Goal: Find specific page/section: Find specific page/section

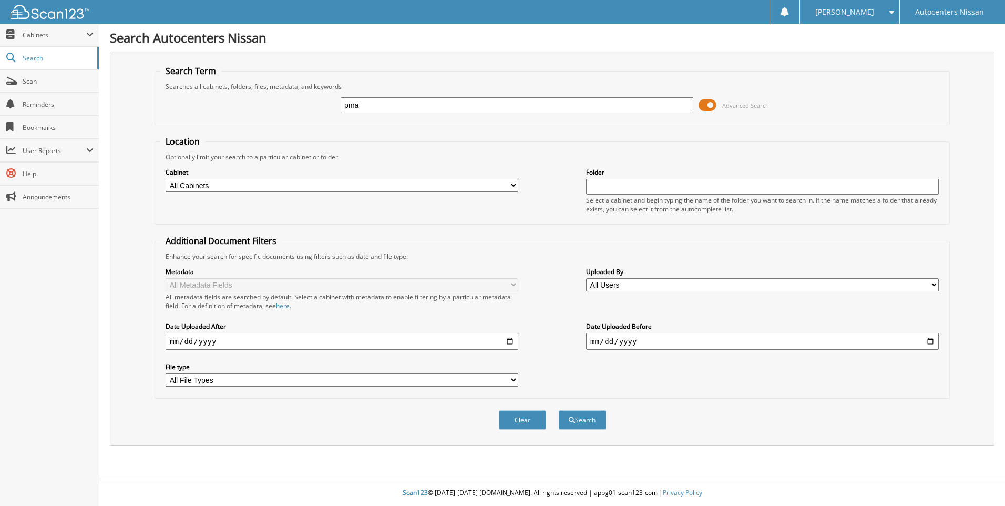
type input "pma"
click at [559, 410] on button "Search" at bounding box center [582, 419] width 47 height 19
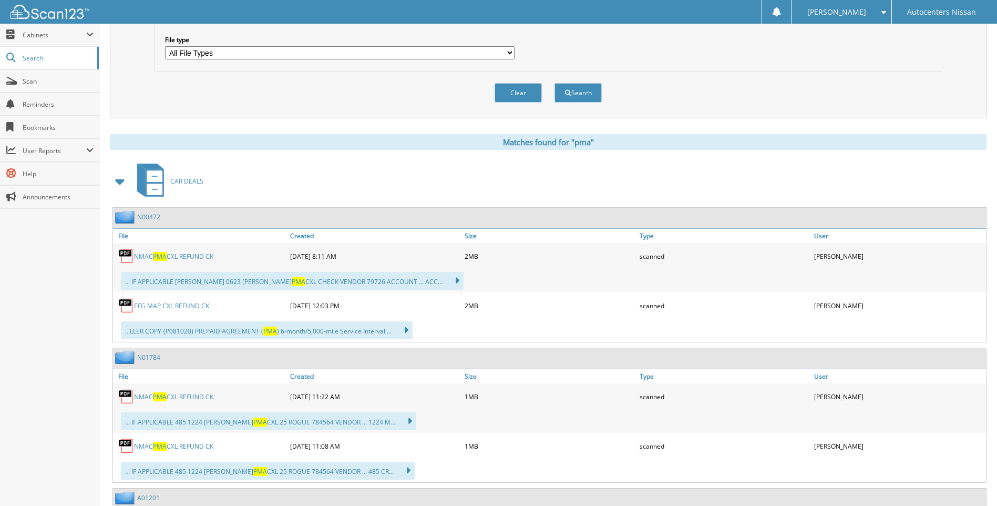
scroll to position [368, 0]
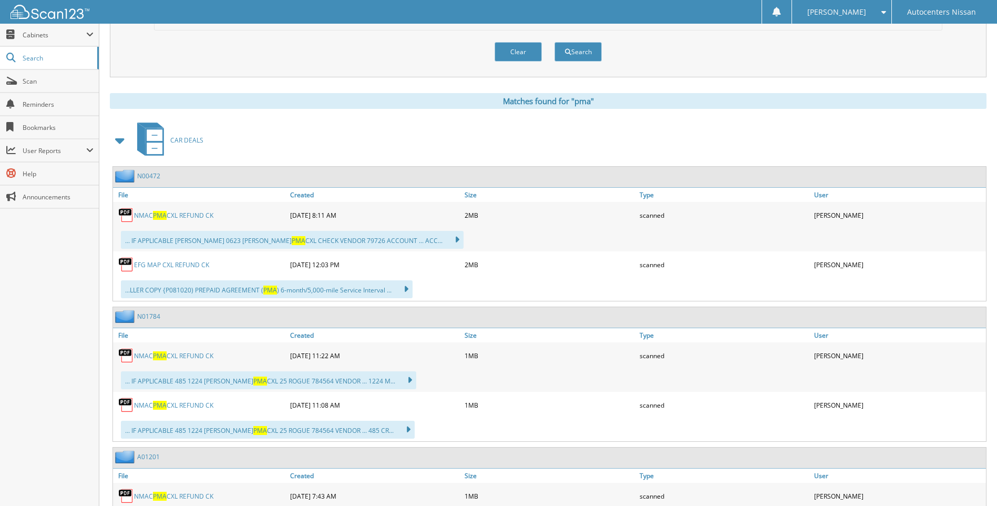
click at [188, 217] on link "NMAC PMA CXL REFUND CK" at bounding box center [173, 215] width 79 height 9
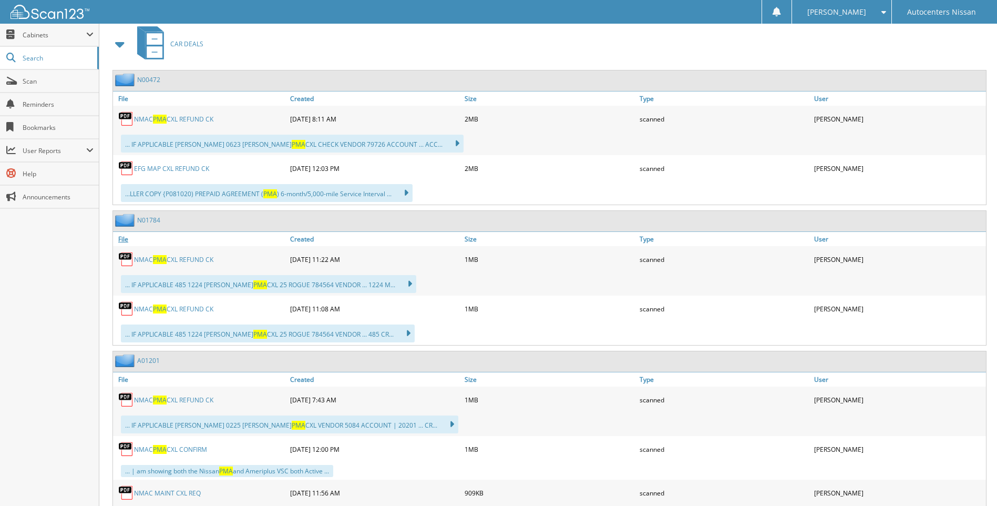
scroll to position [473, 0]
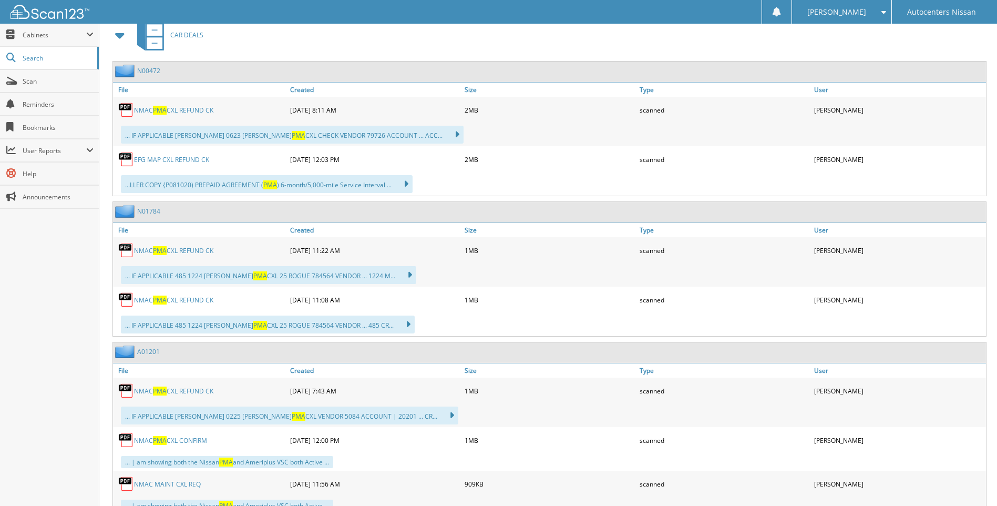
click at [197, 251] on link "NMAC PMA CXL REFUND CK" at bounding box center [173, 250] width 79 height 9
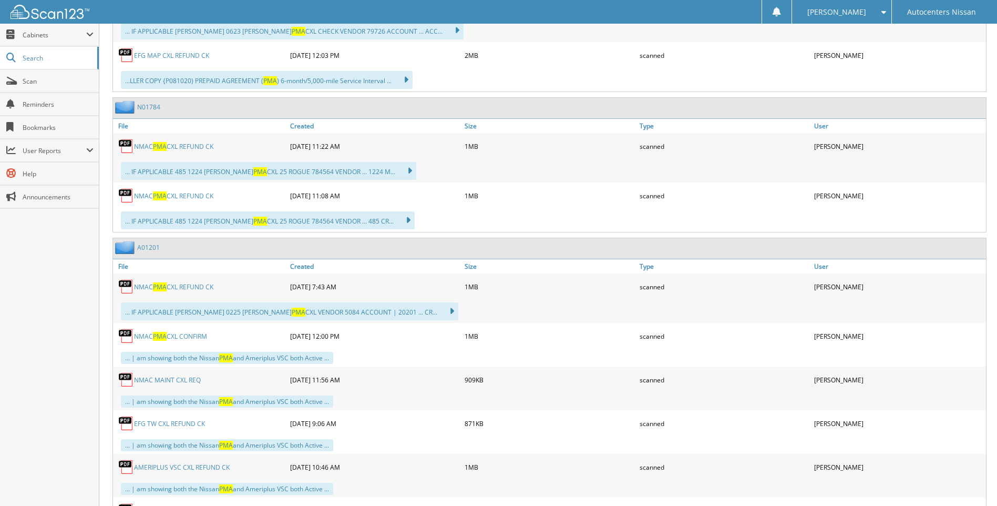
scroll to position [578, 0]
click at [200, 285] on link "NMAC PMA CXL REFUND CK" at bounding box center [173, 285] width 79 height 9
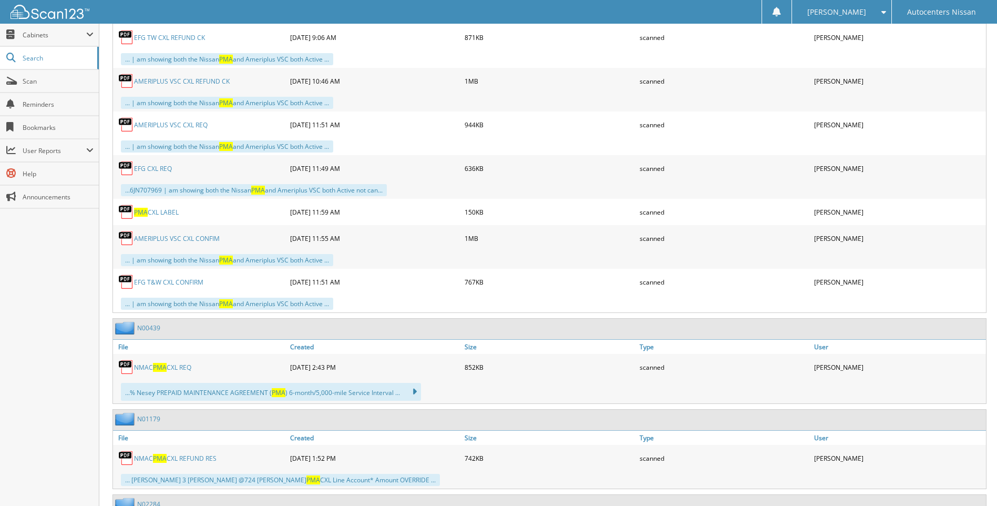
scroll to position [999, 0]
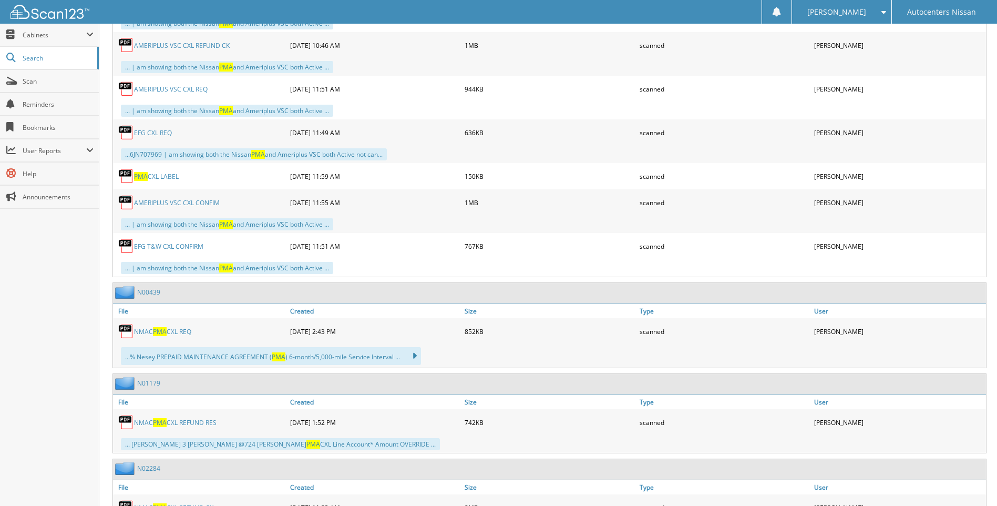
click at [178, 333] on link "NMAC PMA CXL REQ" at bounding box center [162, 331] width 57 height 9
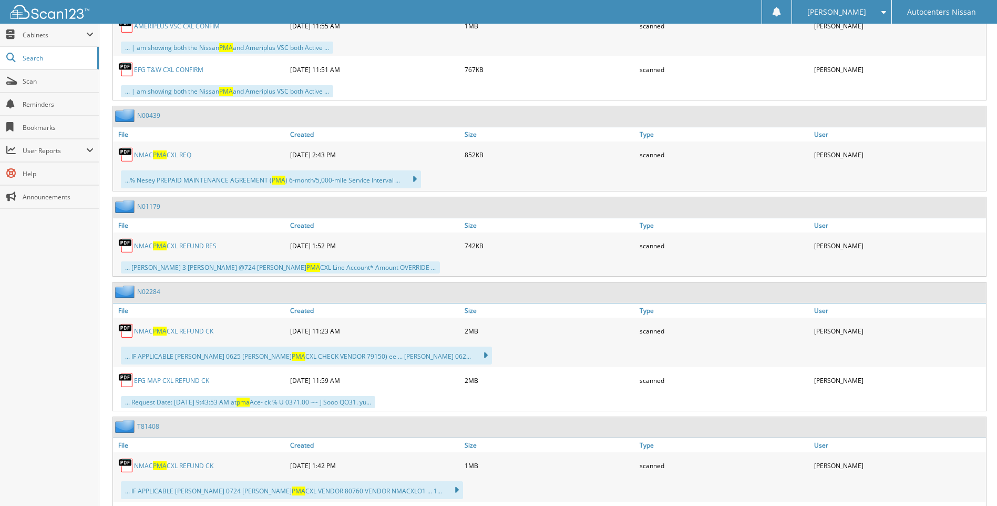
scroll to position [1209, 0]
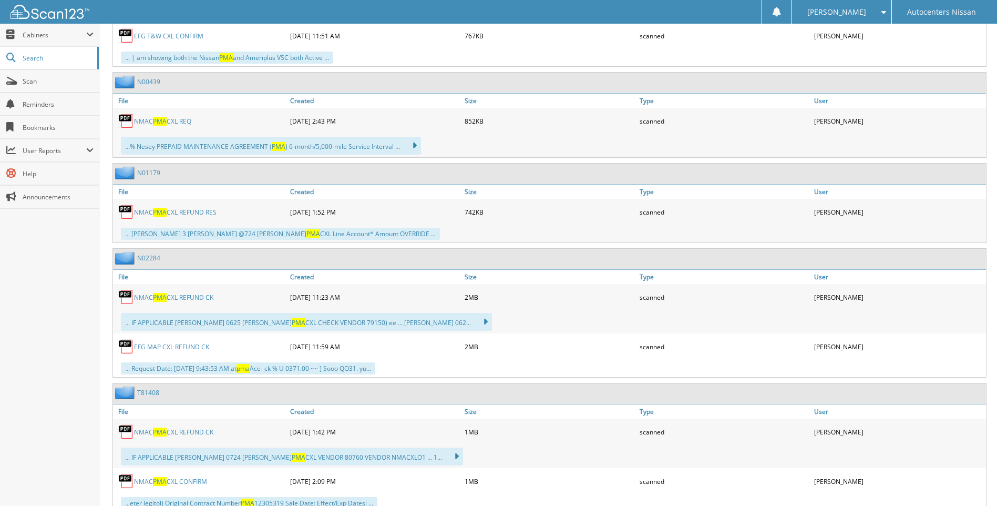
click at [185, 298] on link "NMAC PMA CXL REFUND CK" at bounding box center [173, 297] width 79 height 9
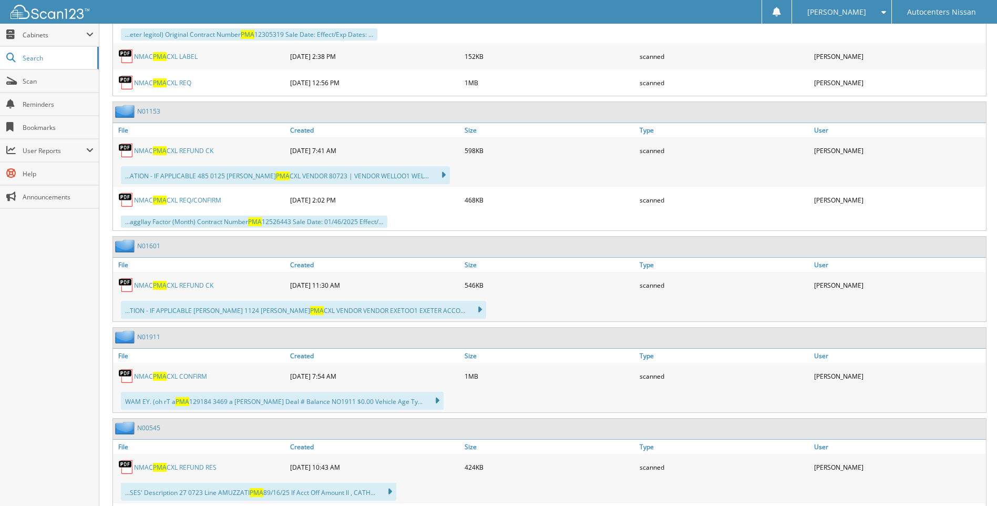
scroll to position [1840, 0]
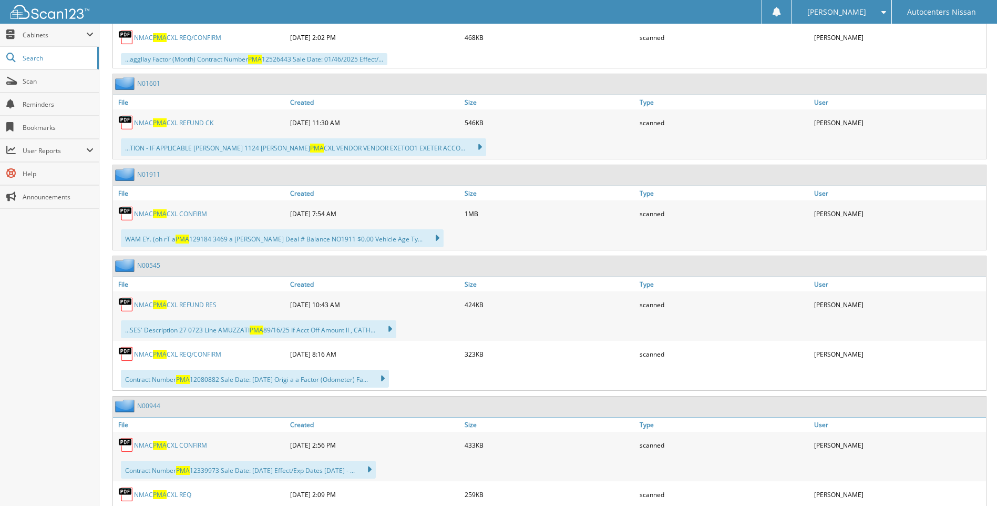
click at [182, 301] on link "NMAC PMA CXL REFUND RES" at bounding box center [175, 304] width 83 height 9
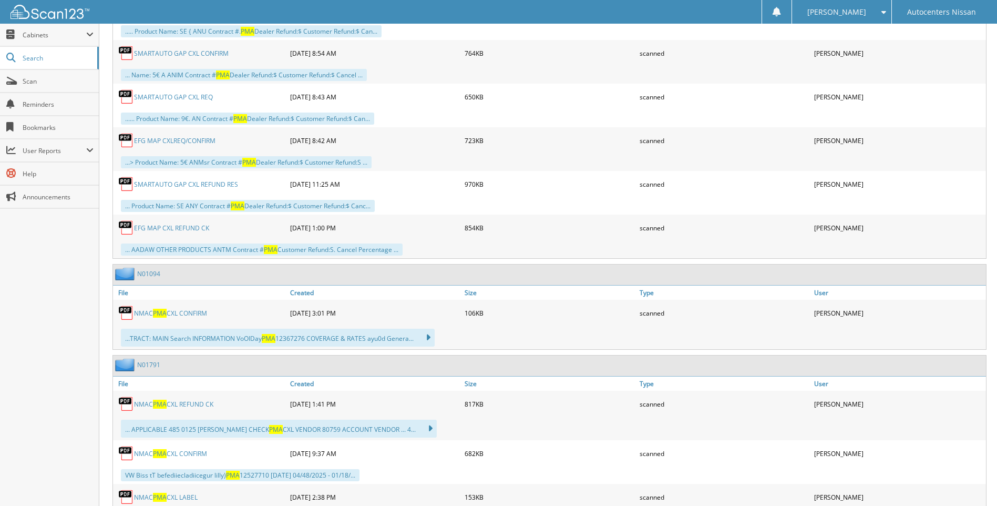
scroll to position [3102, 0]
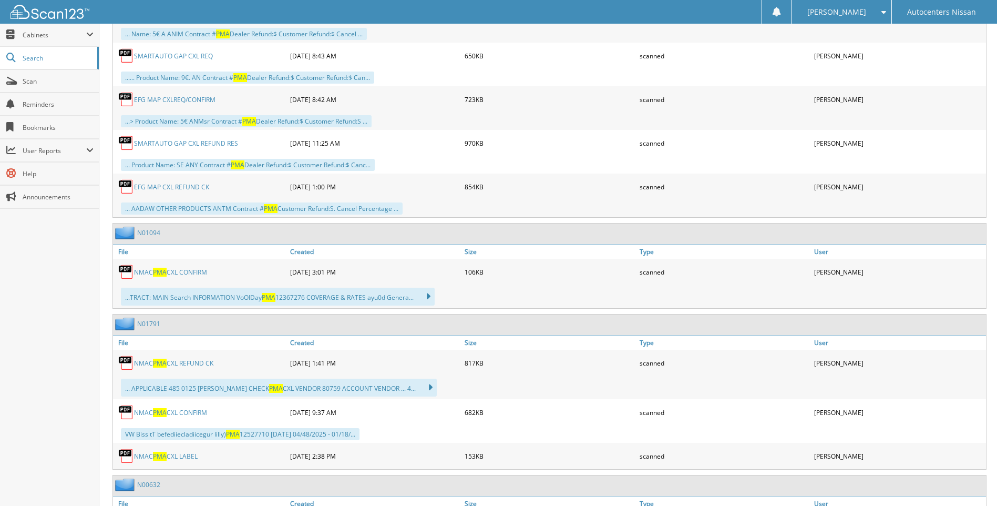
click at [181, 270] on link "NMAC PMA CXL CONFIRM" at bounding box center [170, 272] width 73 height 9
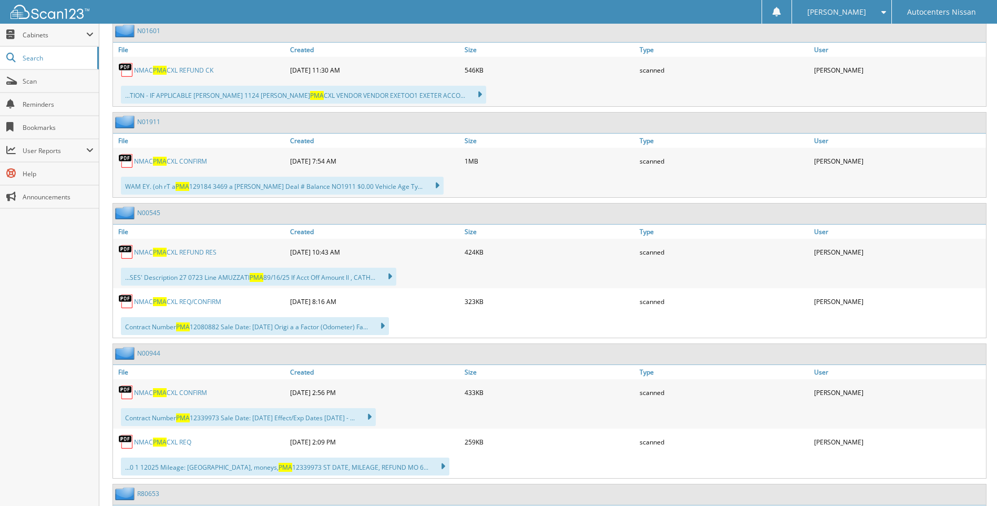
scroll to position [1840, 0]
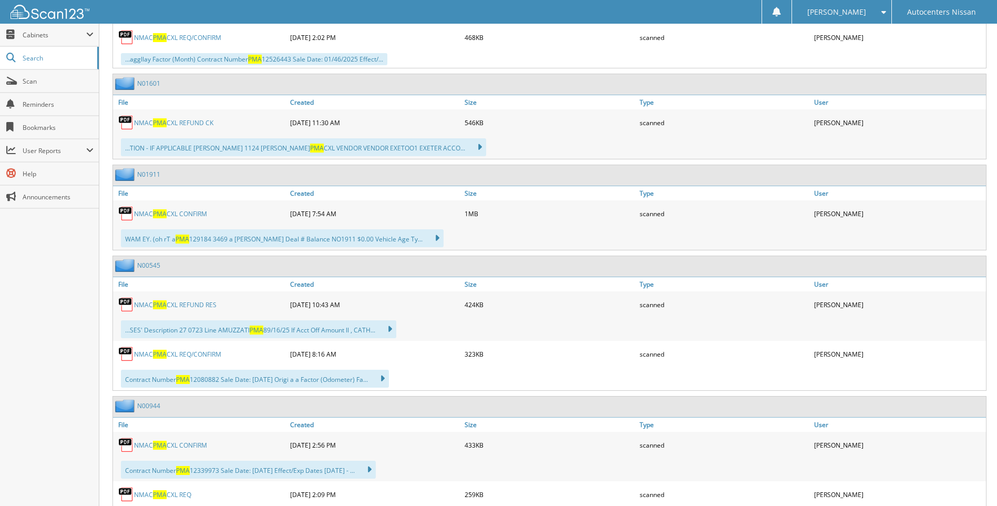
click at [196, 216] on link "NMAC PMA CXL CONFIRM" at bounding box center [170, 213] width 73 height 9
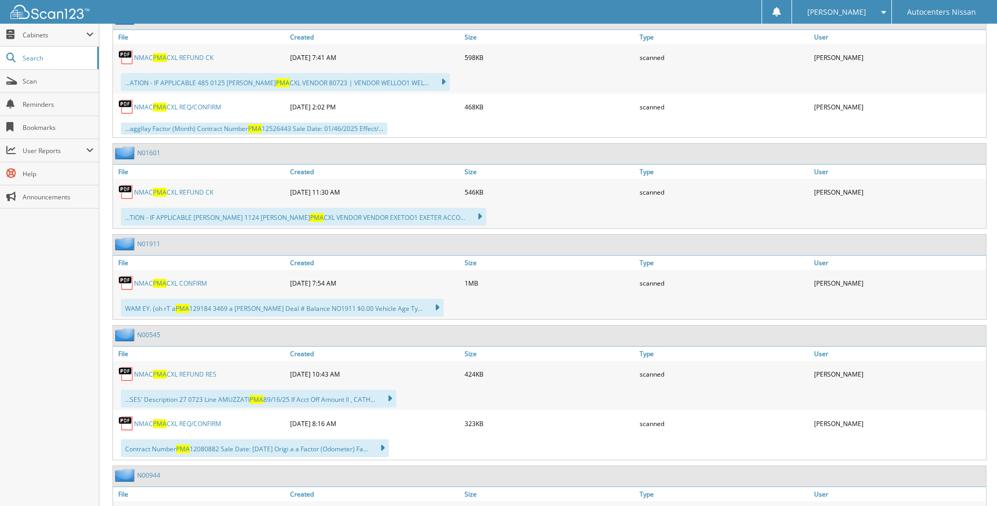
scroll to position [1682, 0]
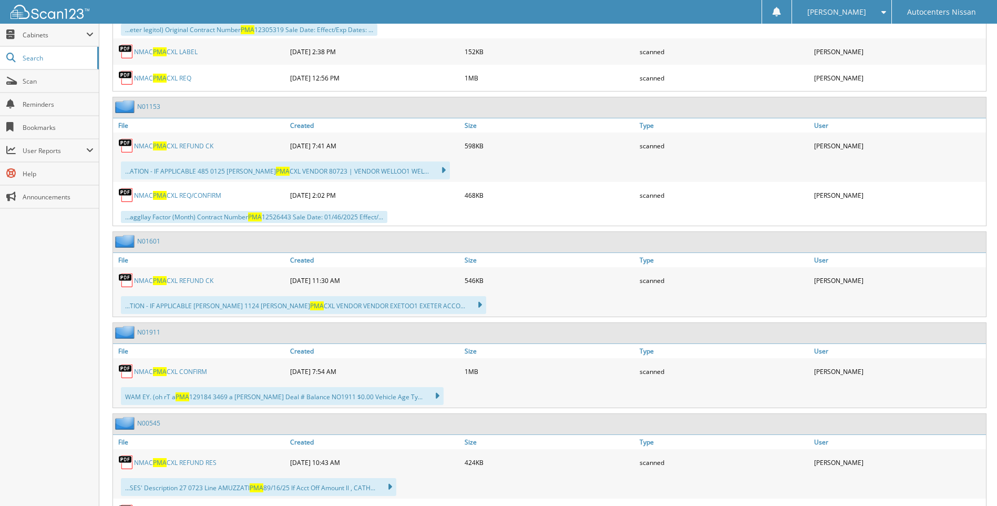
click at [208, 195] on link "NMAC PMA CXL REQ/CONFIRM" at bounding box center [177, 195] width 87 height 9
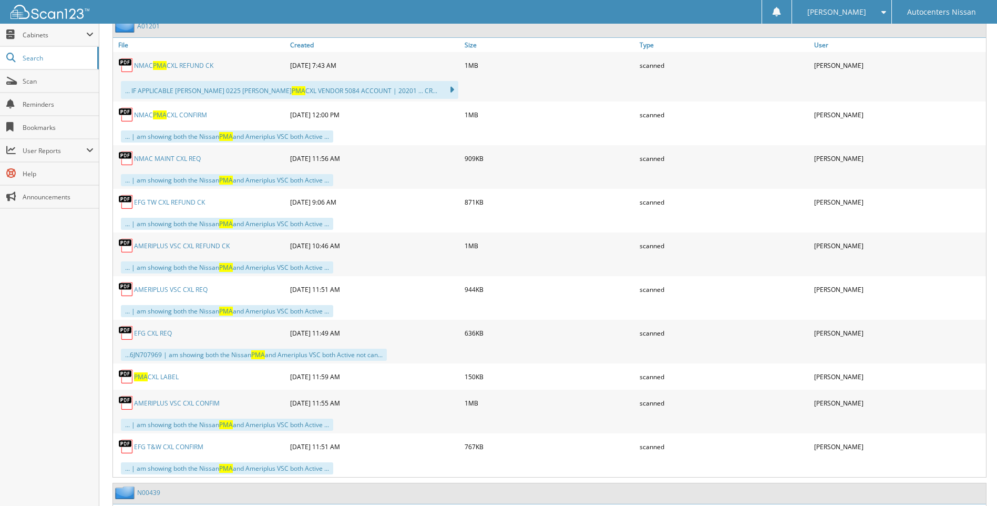
scroll to position [789, 0]
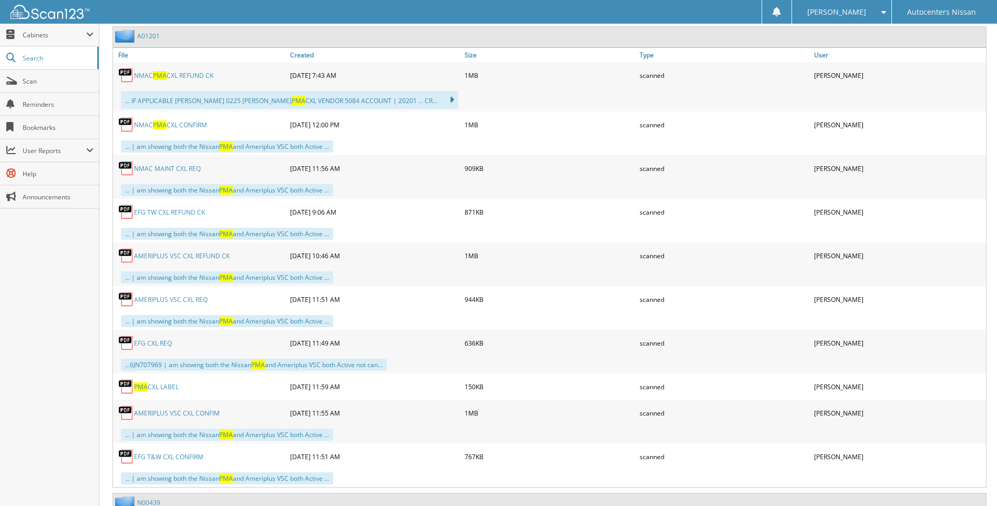
click at [181, 170] on link "NMAC MAINT CXL REQ" at bounding box center [167, 168] width 67 height 9
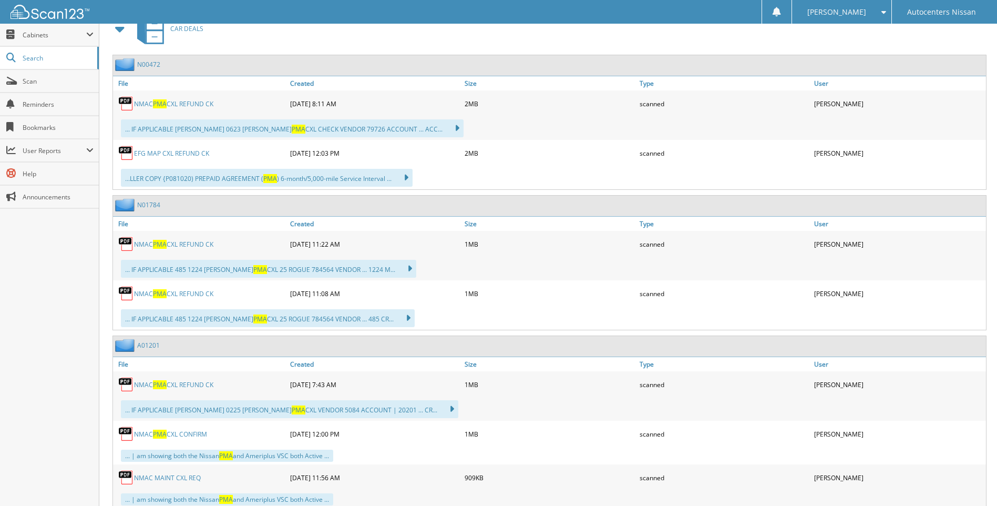
scroll to position [473, 0]
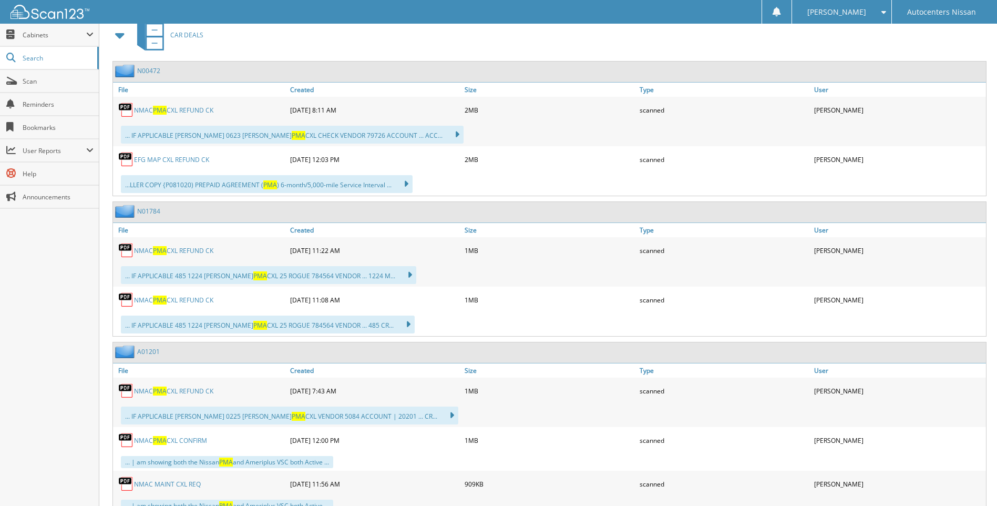
click at [188, 296] on link "NMAC PMA CXL REFUND CK" at bounding box center [173, 299] width 79 height 9
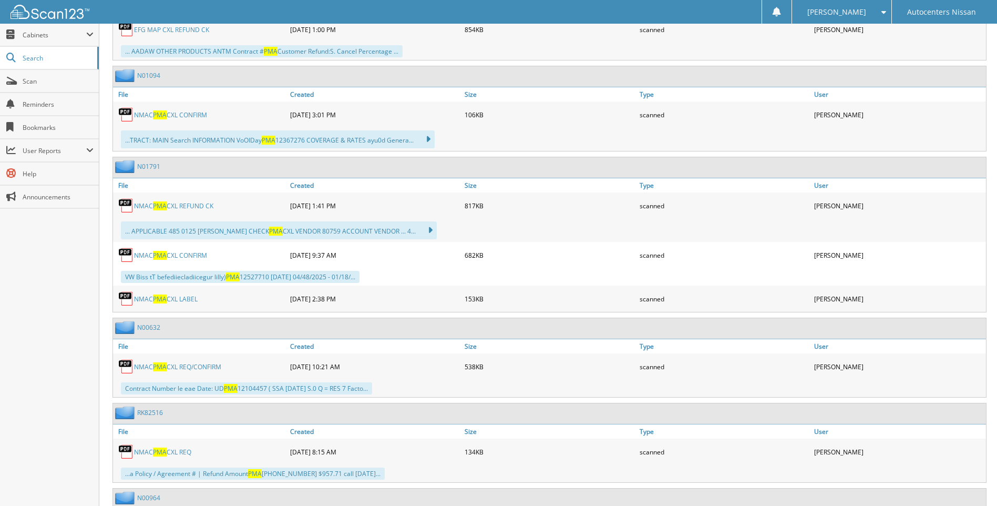
scroll to position [3312, 0]
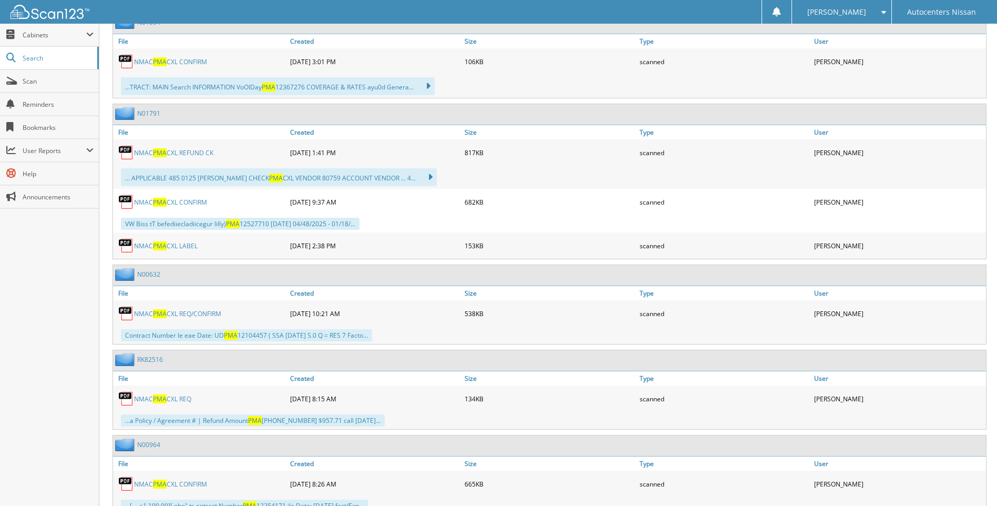
click at [182, 314] on link "NMAC PMA CXL REQ/CONFIRM" at bounding box center [177, 313] width 87 height 9
click at [66, 36] on span "Cabinets" at bounding box center [55, 34] width 64 height 9
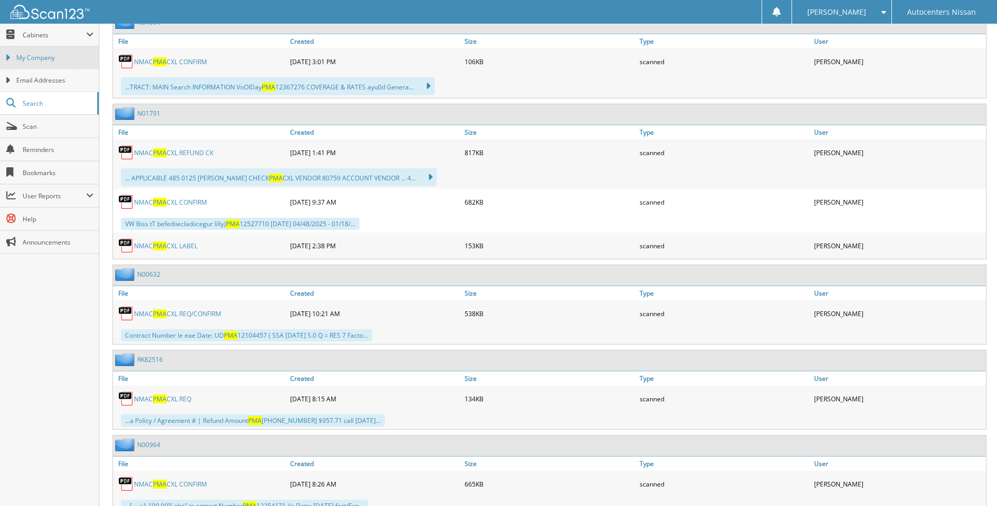
click at [62, 62] on span "My Company" at bounding box center [54, 57] width 77 height 9
